Goal: Task Accomplishment & Management: Use online tool/utility

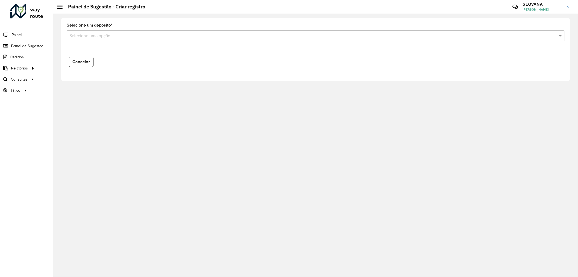
click at [91, 36] on input "text" at bounding box center [310, 36] width 482 height 7
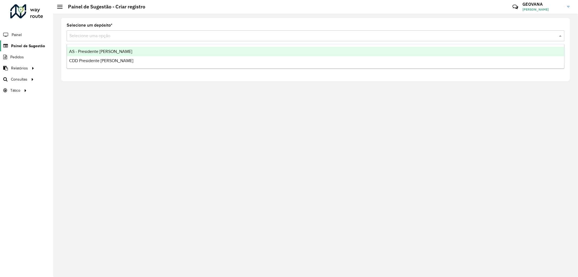
click at [30, 44] on span "Painel de Sugestão" at bounding box center [28, 46] width 34 height 6
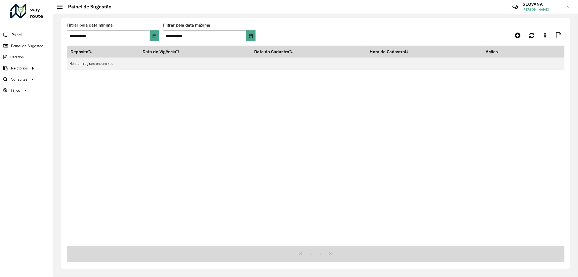
click at [34, 32] on li "Painel" at bounding box center [26, 34] width 53 height 11
click at [20, 34] on span "Painel" at bounding box center [17, 35] width 11 height 6
click at [23, 44] on span "Painel de Sugestão" at bounding box center [28, 46] width 34 height 6
click at [152, 33] on button "Choose Date" at bounding box center [154, 35] width 9 height 11
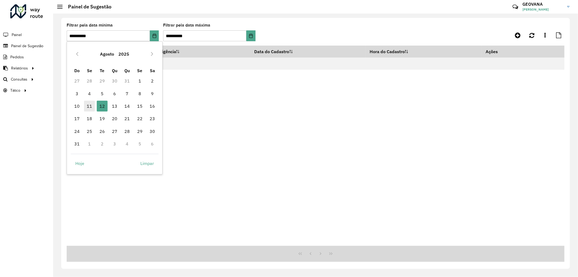
click at [89, 105] on span "11" at bounding box center [89, 106] width 11 height 11
type input "**********"
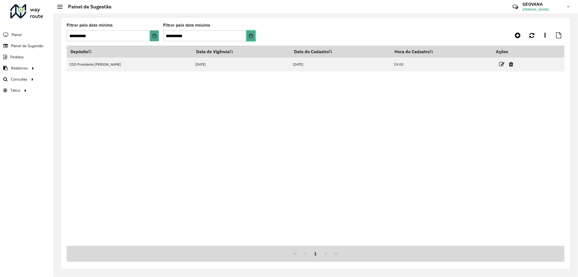
click at [251, 35] on icon "Choose Date" at bounding box center [251, 36] width 4 height 4
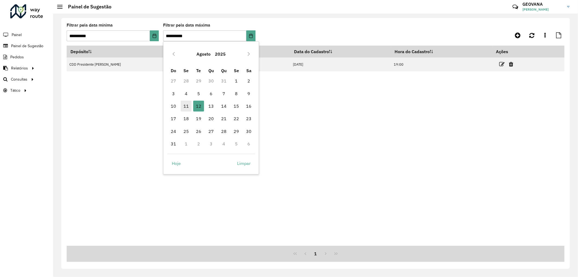
click at [183, 105] on span "11" at bounding box center [186, 106] width 11 height 11
type input "**********"
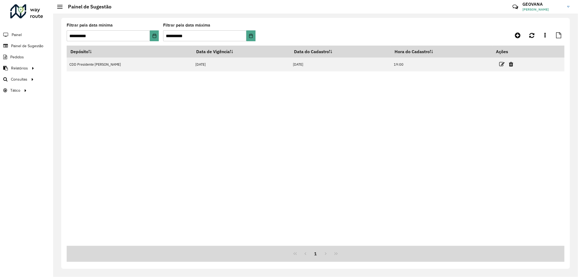
click at [199, 105] on div "Depósito Data de Vigência Data do Cadastro Hora do Cadastro Ações CDD President…" at bounding box center [316, 146] width 498 height 200
click at [217, 93] on div "Depósito Data de Vigência Data do Cadastro Hora do Cadastro Ações CDD President…" at bounding box center [316, 146] width 498 height 200
click at [65, 79] on span "Roteirização" at bounding box center [73, 79] width 22 height 6
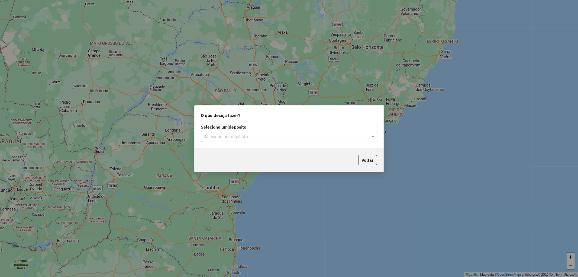
click at [229, 130] on label "Selecione um depósito" at bounding box center [289, 127] width 176 height 7
click at [221, 142] on div "Selecione um depósito Selecione um depósito" at bounding box center [289, 135] width 189 height 25
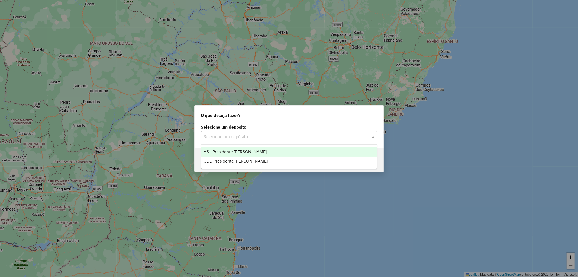
click at [226, 139] on input "text" at bounding box center [284, 136] width 160 height 7
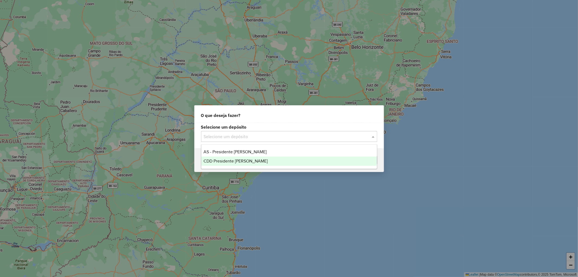
click at [221, 159] on span "CDD Presidente [PERSON_NAME]" at bounding box center [236, 161] width 64 height 5
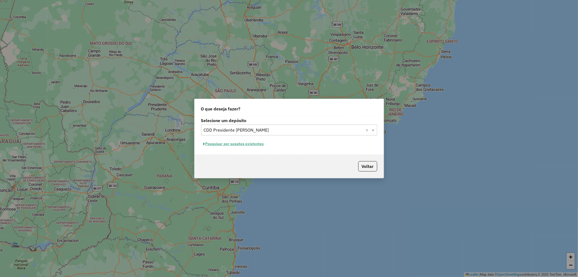
click at [249, 145] on button "Pesquisar por sessões existentes" at bounding box center [233, 144] width 65 height 8
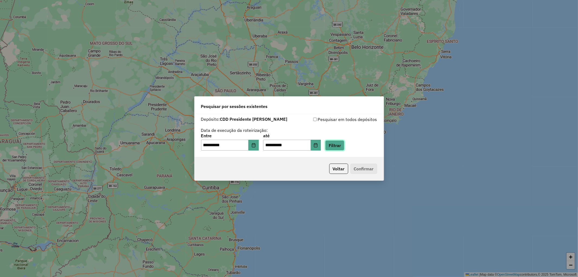
click at [345, 147] on button "Filtrar" at bounding box center [334, 145] width 19 height 10
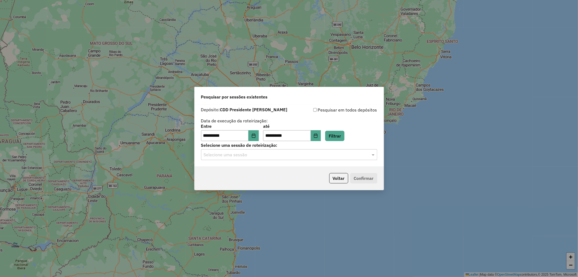
click at [243, 158] on div "Selecione uma sessão" at bounding box center [289, 154] width 176 height 11
click at [227, 172] on span "1227775 - [DATE] 17:15" at bounding box center [224, 170] width 41 height 5
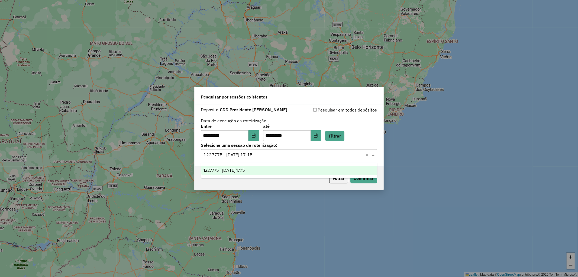
drag, startPoint x: 204, startPoint y: 156, endPoint x: 213, endPoint y: 156, distance: 9.5
click at [213, 156] on input "text" at bounding box center [284, 155] width 160 height 7
click at [214, 172] on div "1227775 - [DATE] 17:15" at bounding box center [289, 170] width 176 height 9
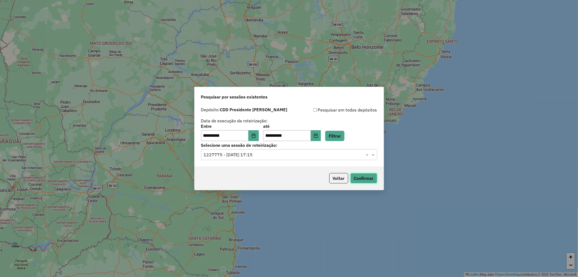
click at [362, 178] on button "Confirmar" at bounding box center [364, 178] width 27 height 10
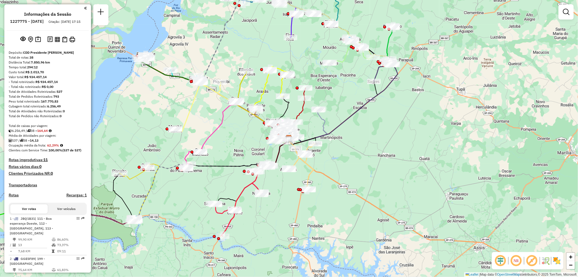
click at [30, 22] on h6 "1227775 - 11/08/2025" at bounding box center [27, 21] width 34 height 5
copy h6 "1227775"
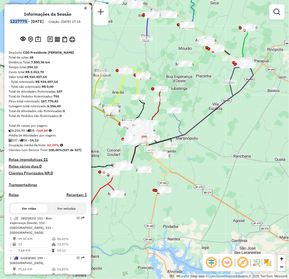
copy h6 "1227775"
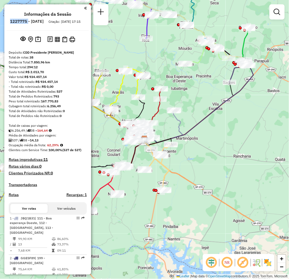
copy h6 "1227775"
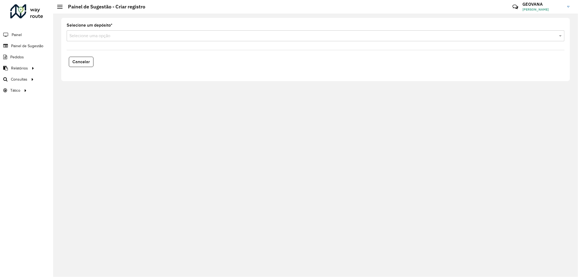
click at [89, 39] on input "text" at bounding box center [310, 36] width 482 height 7
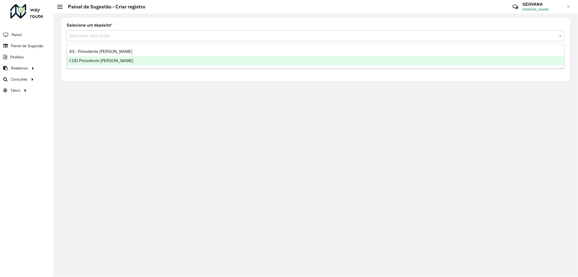
click at [91, 56] on div "CDD Presidente [PERSON_NAME]" at bounding box center [316, 60] width 498 height 9
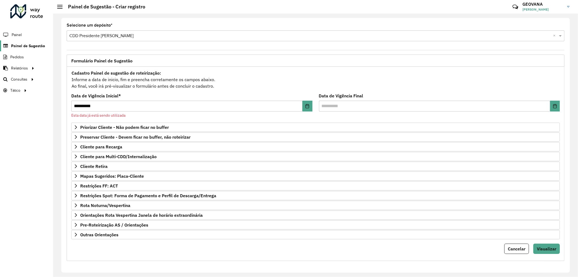
click at [18, 46] on span "Painel de Sugestão" at bounding box center [28, 46] width 34 height 6
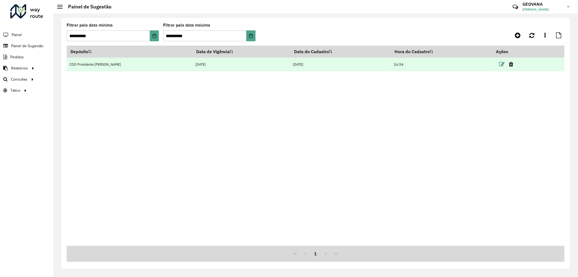
click at [501, 64] on icon at bounding box center [502, 64] width 5 height 5
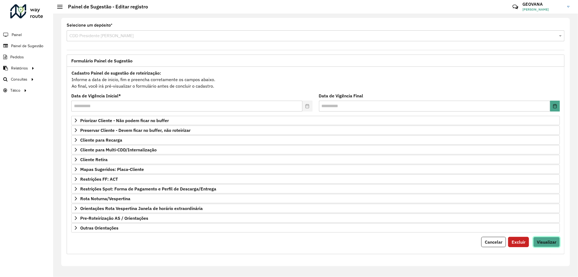
click at [549, 242] on span "Visualizar" at bounding box center [547, 241] width 20 height 5
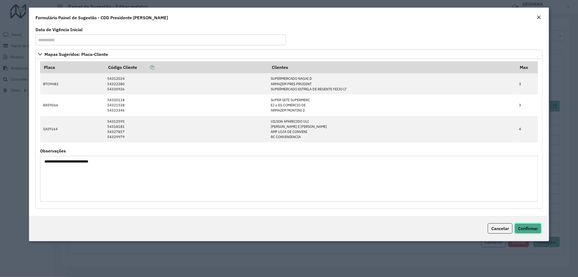
click at [527, 229] on span "Confirmar" at bounding box center [529, 228] width 20 height 5
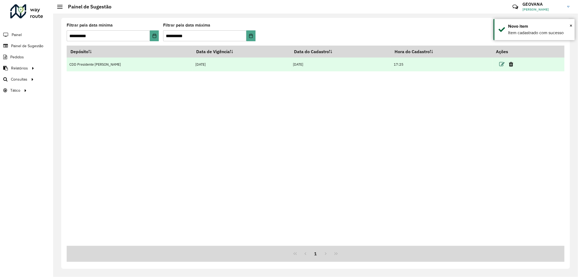
click at [500, 64] on icon at bounding box center [502, 64] width 5 height 5
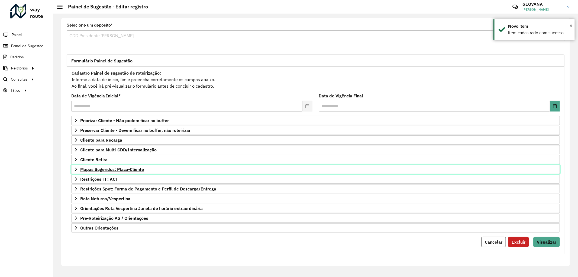
click at [115, 173] on link "Mapas Sugeridos: Placa-Cliente" at bounding box center [315, 169] width 489 height 9
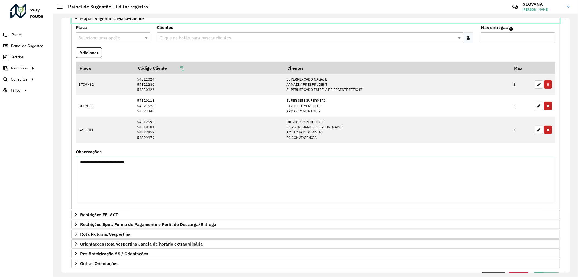
scroll to position [181, 0]
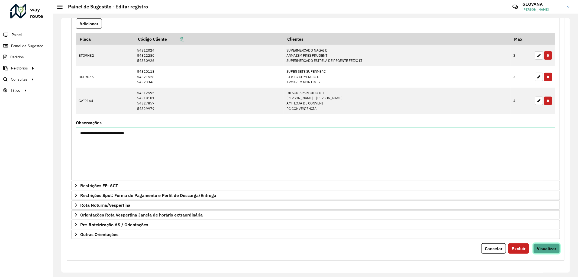
click at [547, 250] on span "Visualizar" at bounding box center [547, 248] width 20 height 5
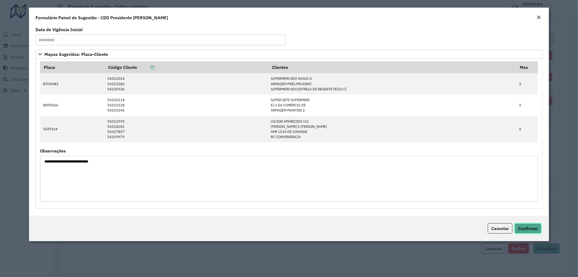
click at [525, 229] on span "Confirmar" at bounding box center [529, 228] width 20 height 5
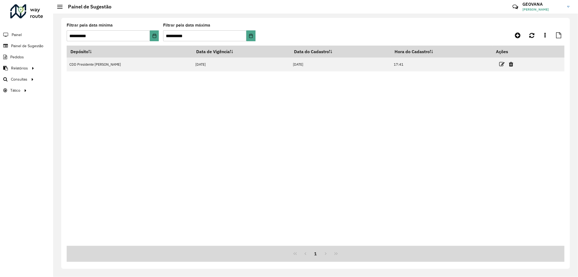
click at [336, 95] on div "Depósito Data de Vigência Data do Cadastro Hora do Cadastro Ações CDD President…" at bounding box center [316, 146] width 498 height 200
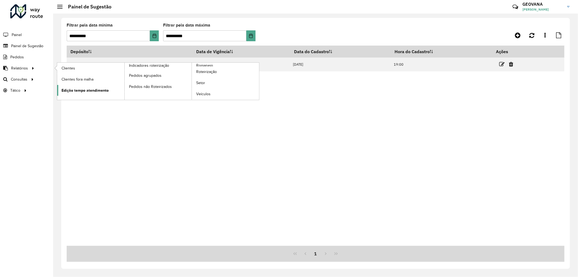
click at [79, 92] on span "Edição tempo atendimento" at bounding box center [85, 91] width 47 height 6
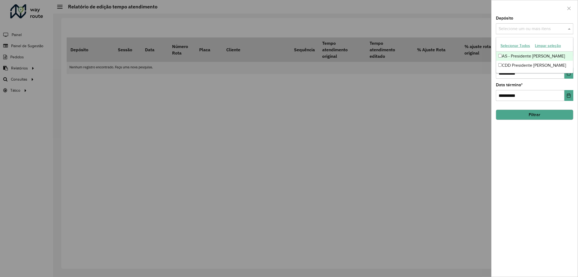
click at [530, 23] on div "Selecione um ou mais itens" at bounding box center [535, 28] width 78 height 11
click at [520, 43] on button "Selecionar Todos" at bounding box center [515, 45] width 34 height 8
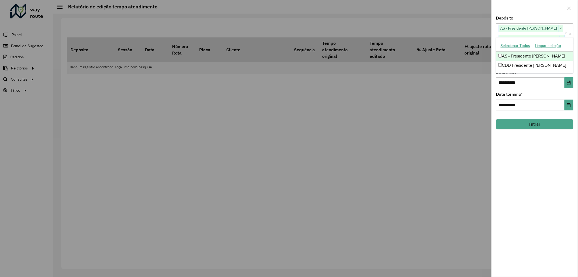
click at [536, 169] on div "**********" at bounding box center [535, 146] width 86 height 260
click at [529, 64] on div "Selecione um ou mais itens" at bounding box center [535, 60] width 78 height 11
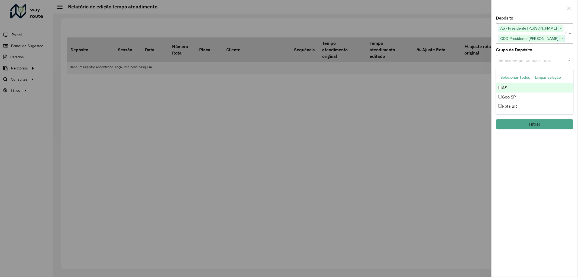
click at [526, 77] on button "Selecionar Todos" at bounding box center [515, 77] width 34 height 8
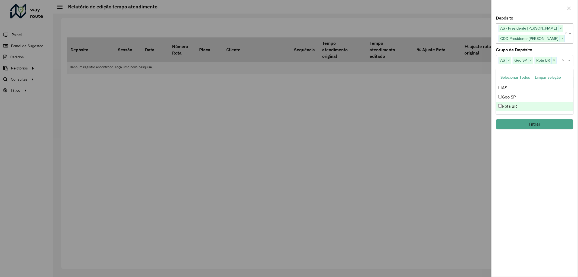
click at [538, 193] on div "**********" at bounding box center [535, 146] width 86 height 260
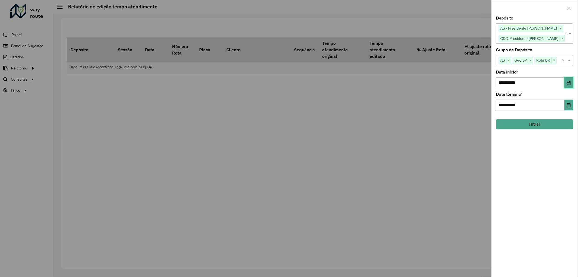
click at [568, 81] on icon "Choose Date" at bounding box center [569, 83] width 4 height 4
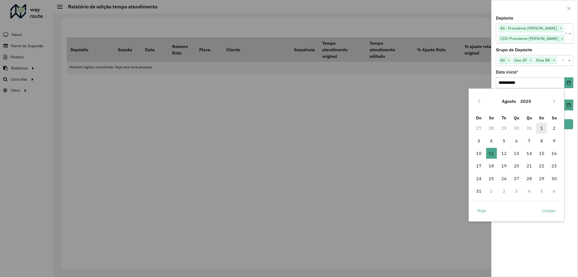
click at [543, 126] on span "1" at bounding box center [542, 128] width 11 height 11
type input "**********"
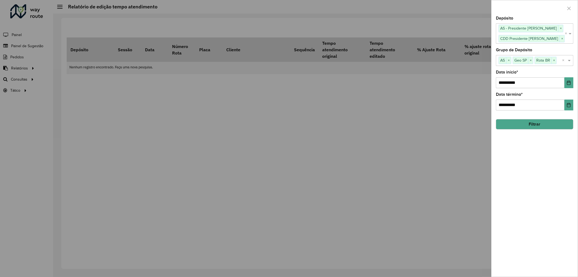
click at [538, 124] on button "Filtrar" at bounding box center [535, 124] width 78 height 10
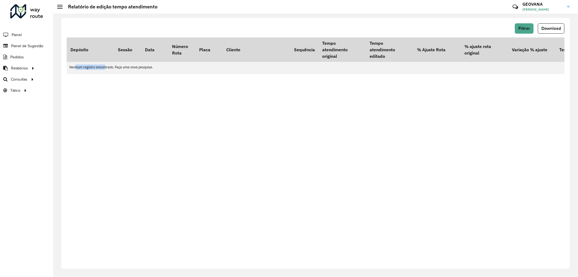
drag, startPoint x: 75, startPoint y: 69, endPoint x: 106, endPoint y: 65, distance: 31.1
click at [106, 65] on td "Nenhum registro encontrado. Faça uma nova pesquisa." at bounding box center [356, 67] width 578 height 11
click at [113, 66] on td "Nenhum registro encontrado. Faça uma nova pesquisa." at bounding box center [356, 67] width 578 height 11
